Goal: Transaction & Acquisition: Purchase product/service

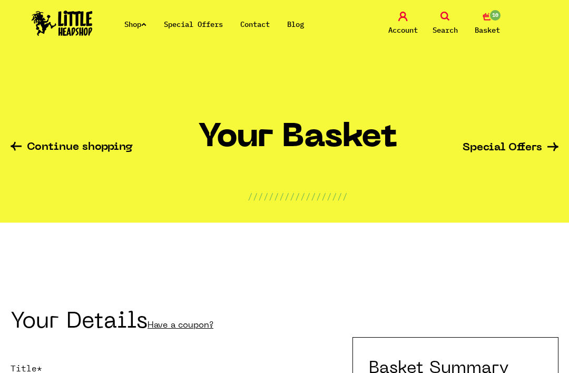
scroll to position [60, 0]
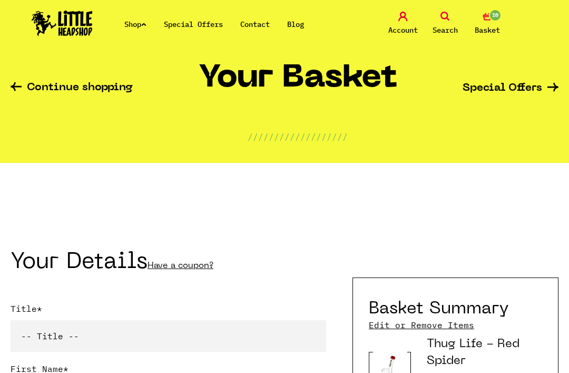
click at [433, 28] on span "Search" at bounding box center [445, 30] width 25 height 13
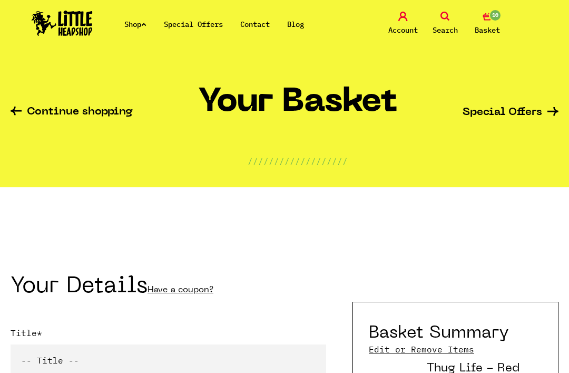
click at [445, 16] on icon at bounding box center [445, 16] width 9 height 9
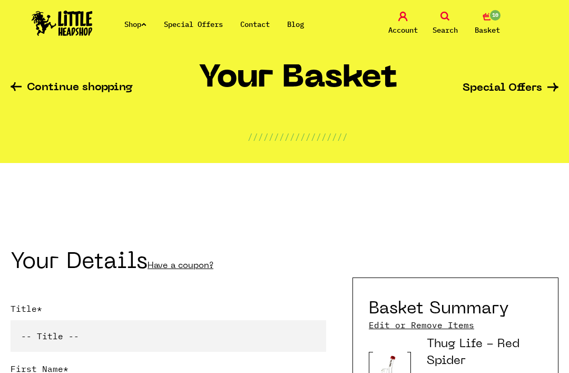
click at [55, 20] on img at bounding box center [62, 23] width 61 height 25
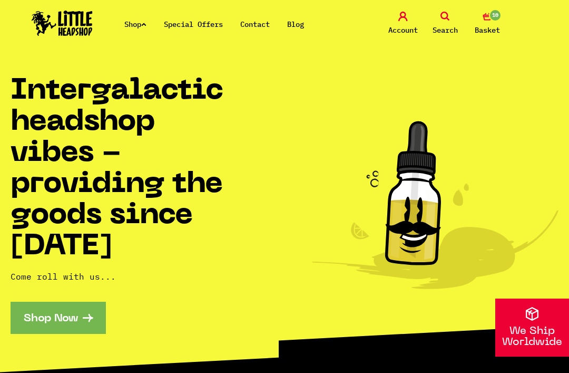
click at [447, 20] on icon at bounding box center [445, 16] width 9 height 9
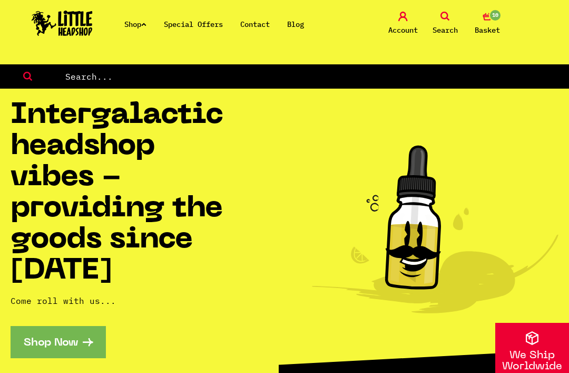
click at [89, 79] on input "text" at bounding box center [317, 77] width 506 height 14
click at [438, 22] on link "Search" at bounding box center [445, 24] width 37 height 25
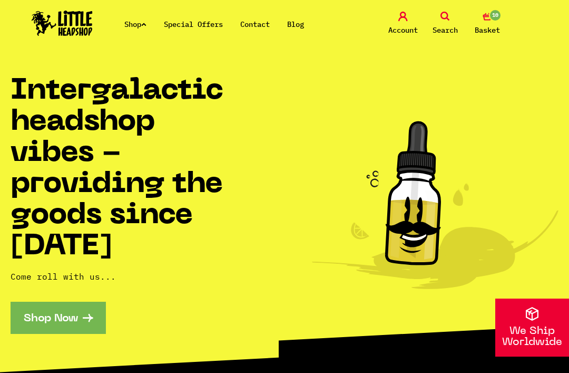
click at [461, 9] on div "Shop Special Offers Contact Blog Account Search 10 Basket" at bounding box center [284, 24] width 569 height 48
click at [445, 21] on icon at bounding box center [445, 16] width 9 height 9
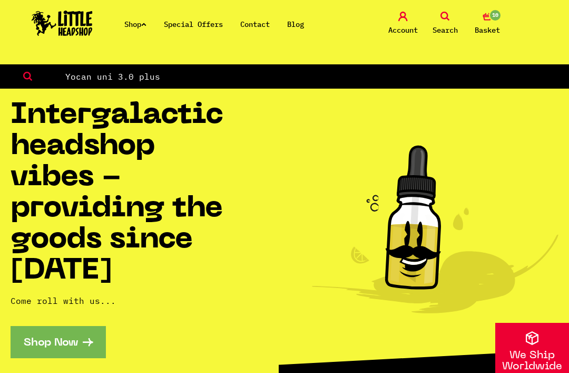
click at [75, 83] on input "Yocan uni 3.0 plus" at bounding box center [317, 77] width 506 height 14
click at [145, 73] on input "Yocan uni 3.0" at bounding box center [317, 77] width 506 height 14
type input "Yocan"
